Goal: Information Seeking & Learning: Learn about a topic

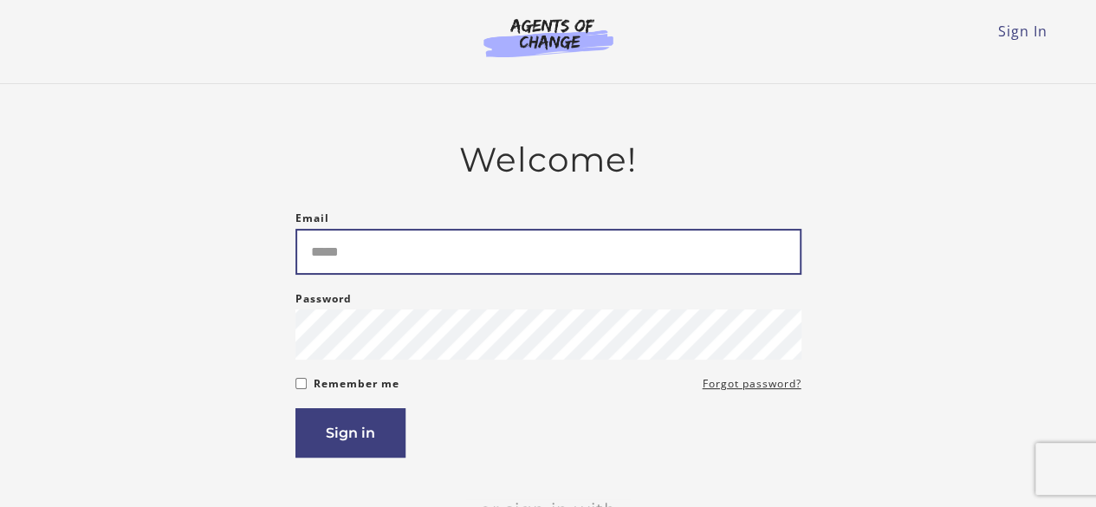
click at [343, 270] on input "Email" at bounding box center [548, 252] width 506 height 46
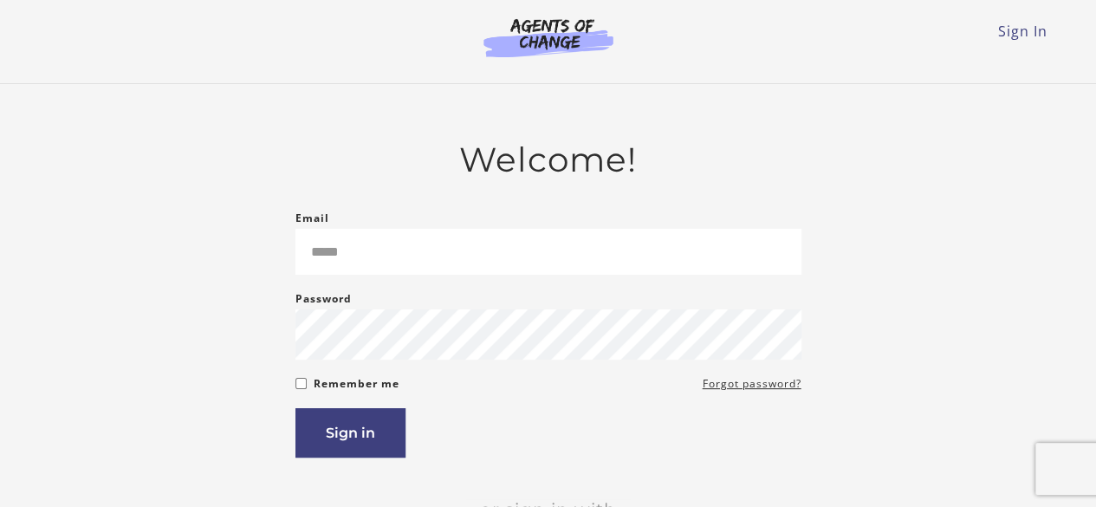
type input "**********"
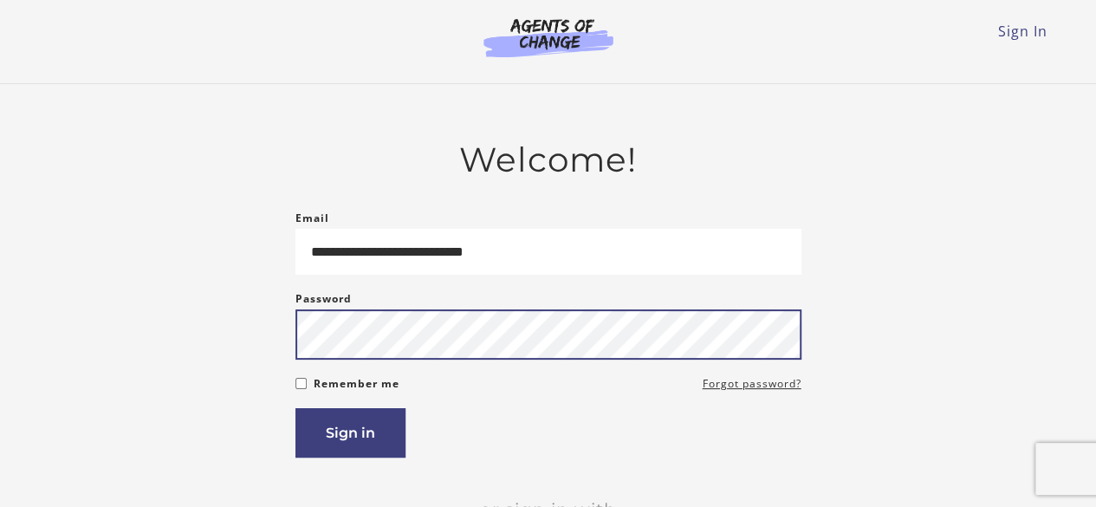
click at [295, 408] on button "Sign in" at bounding box center [350, 432] width 110 height 49
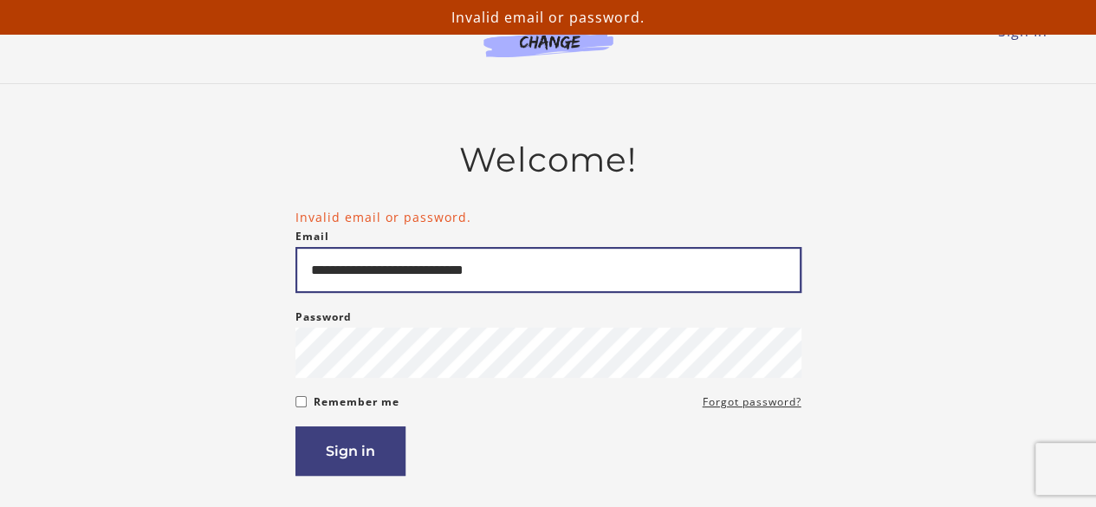
click at [338, 280] on input "**********" at bounding box center [548, 270] width 506 height 46
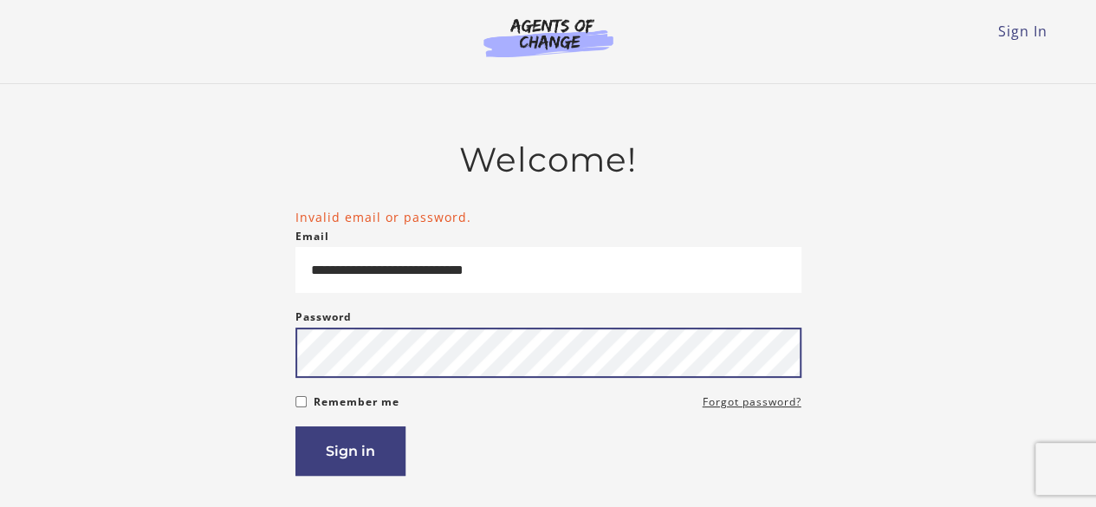
click at [295, 426] on button "Sign in" at bounding box center [350, 450] width 110 height 49
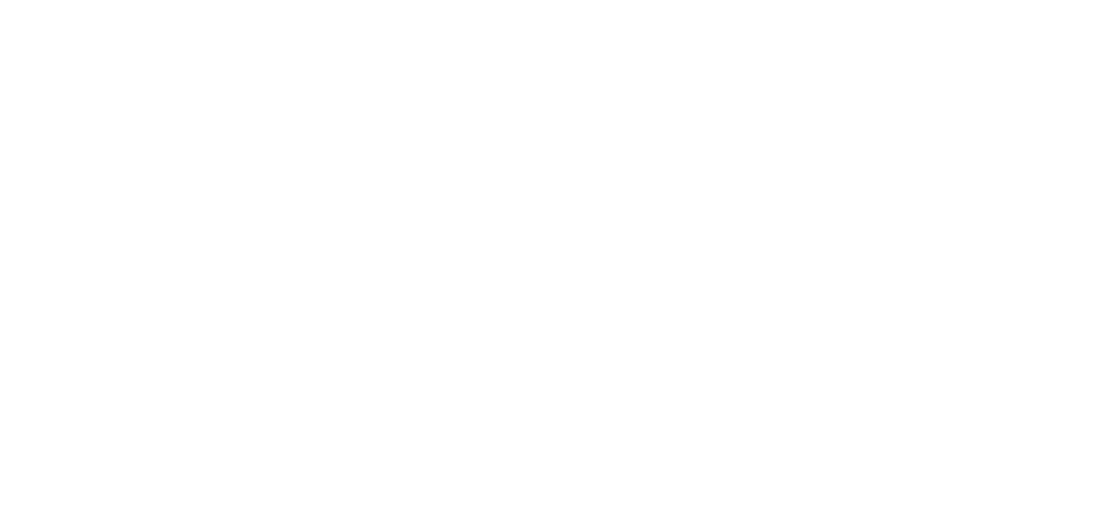
click at [0, 0] on html at bounding box center [0, 0] width 0 height 0
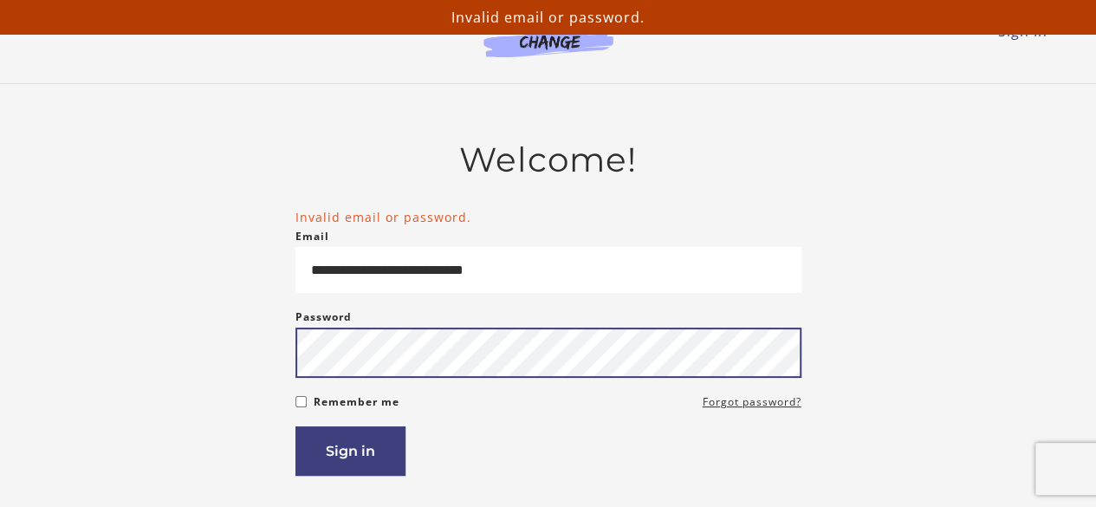
click at [295, 426] on button "Sign in" at bounding box center [350, 450] width 110 height 49
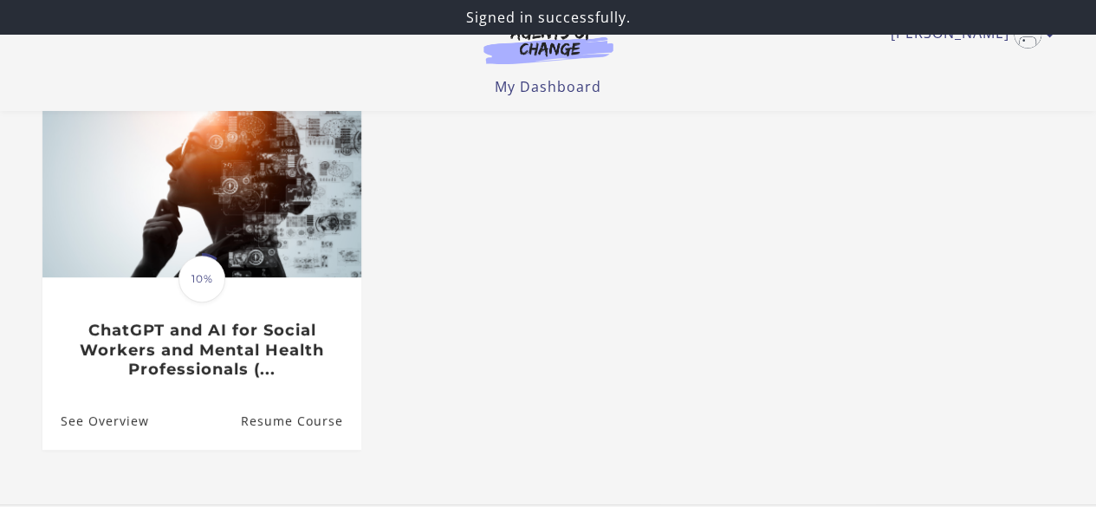
scroll to position [162, 0]
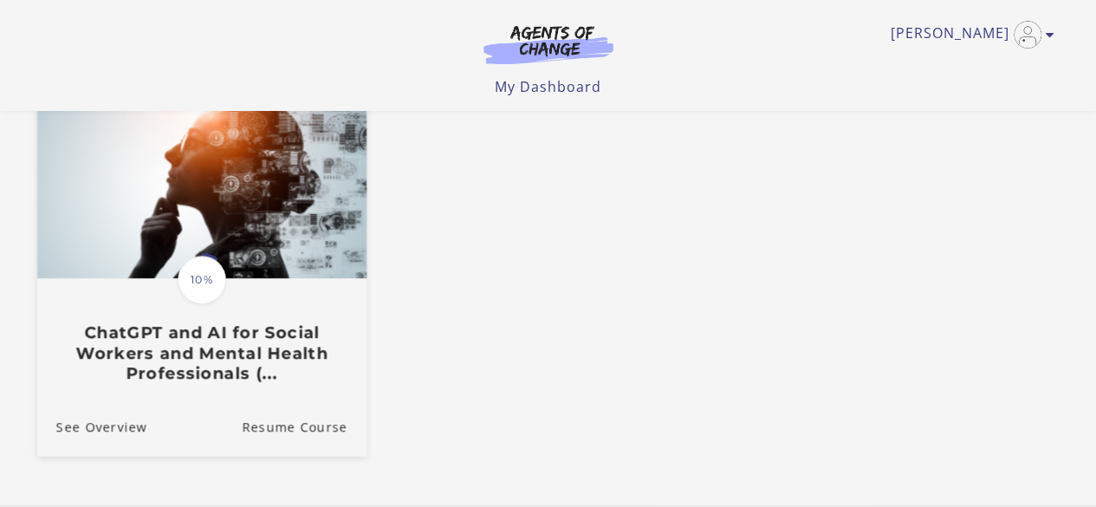
click at [298, 363] on h3 "ChatGPT and AI for Social Workers and Mental Health Professionals (..." at bounding box center [200, 352] width 291 height 61
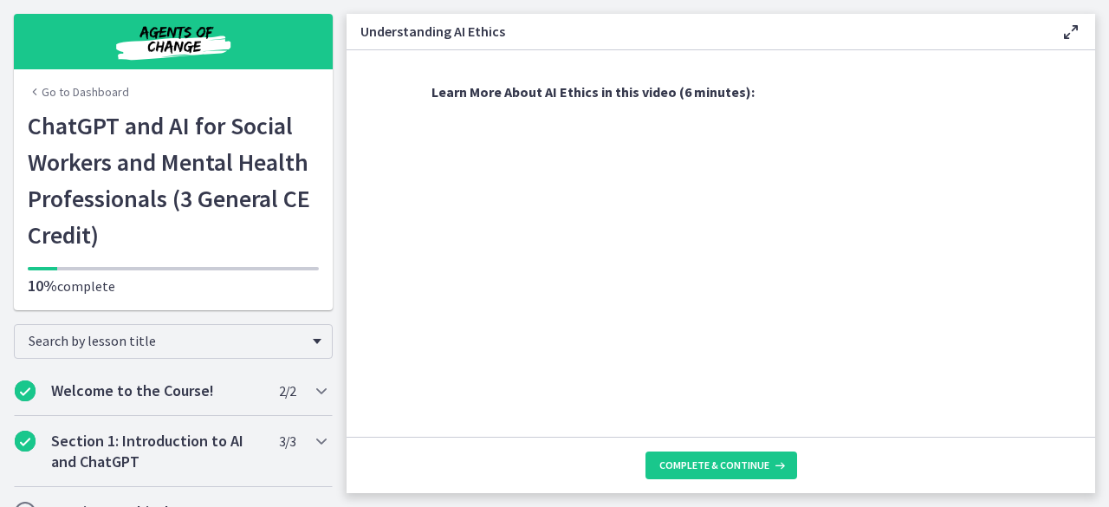
scroll to position [998, 0]
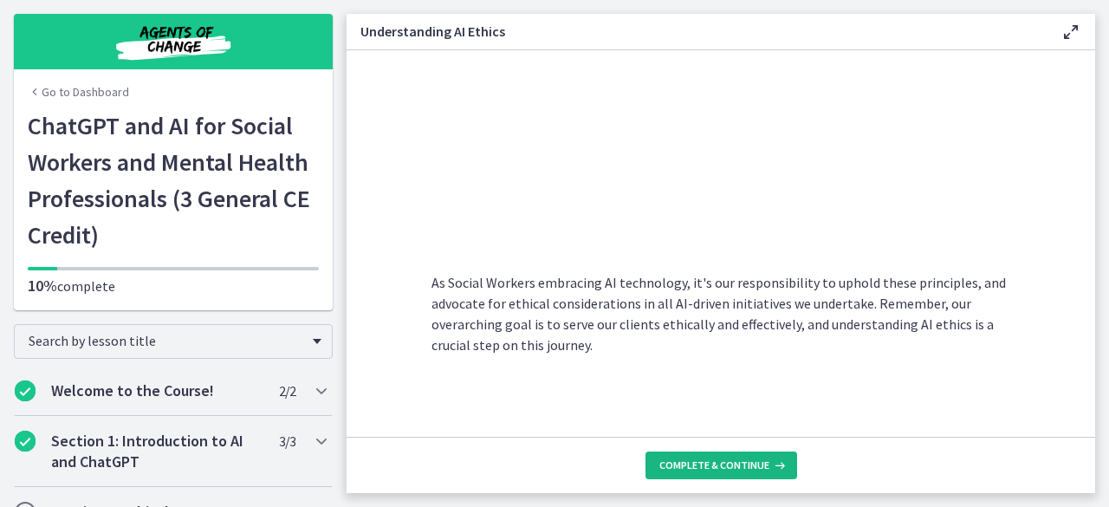
click at [727, 474] on button "Complete & continue" at bounding box center [721, 465] width 152 height 28
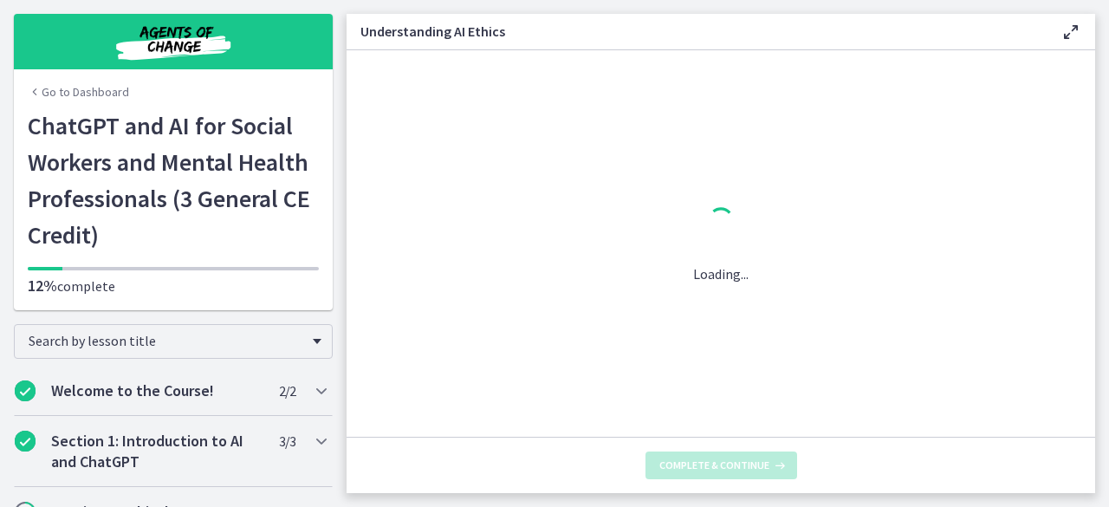
scroll to position [0, 0]
click at [421, 417] on div "Loading..." at bounding box center [720, 243] width 748 height 386
